Goal: Find specific page/section: Find specific page/section

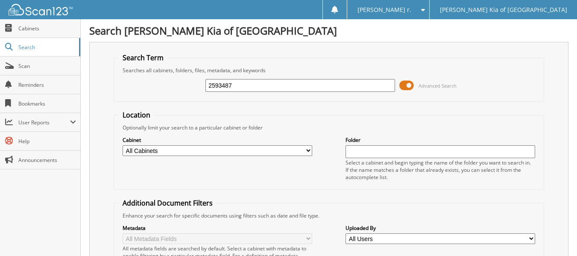
type input "2593487"
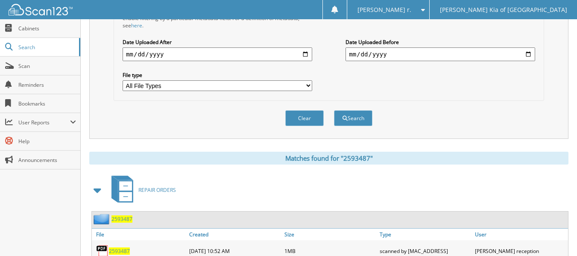
scroll to position [269, 0]
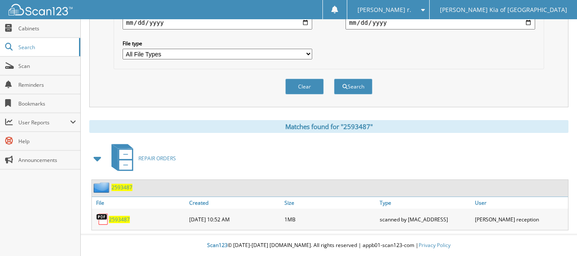
click at [125, 181] on div "2593487" at bounding box center [330, 188] width 476 height 17
click at [124, 182] on div "2593487" at bounding box center [112, 187] width 41 height 11
click at [124, 186] on span "2593487" at bounding box center [121, 187] width 21 height 7
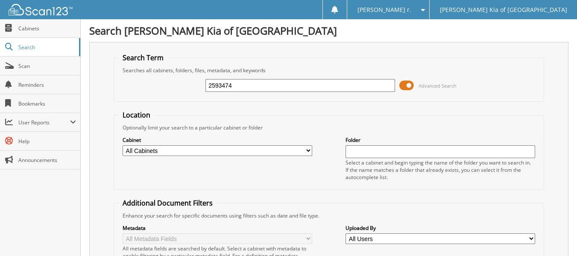
type input "2593474"
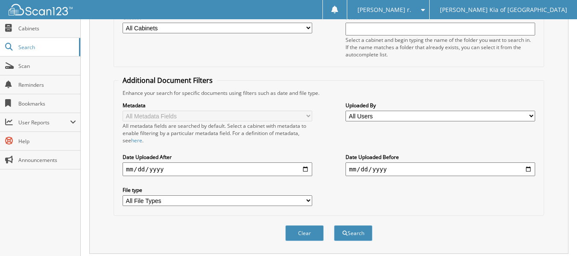
scroll to position [6, 0]
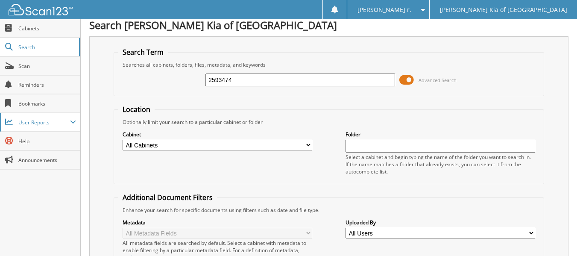
click at [25, 122] on span "User Reports" at bounding box center [44, 122] width 52 height 7
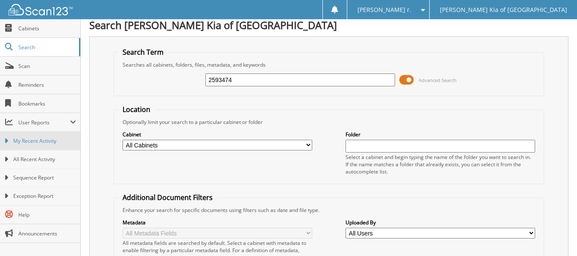
click at [36, 140] on span "My Recent Activity" at bounding box center [44, 141] width 63 height 8
